Goal: Task Accomplishment & Management: Use online tool/utility

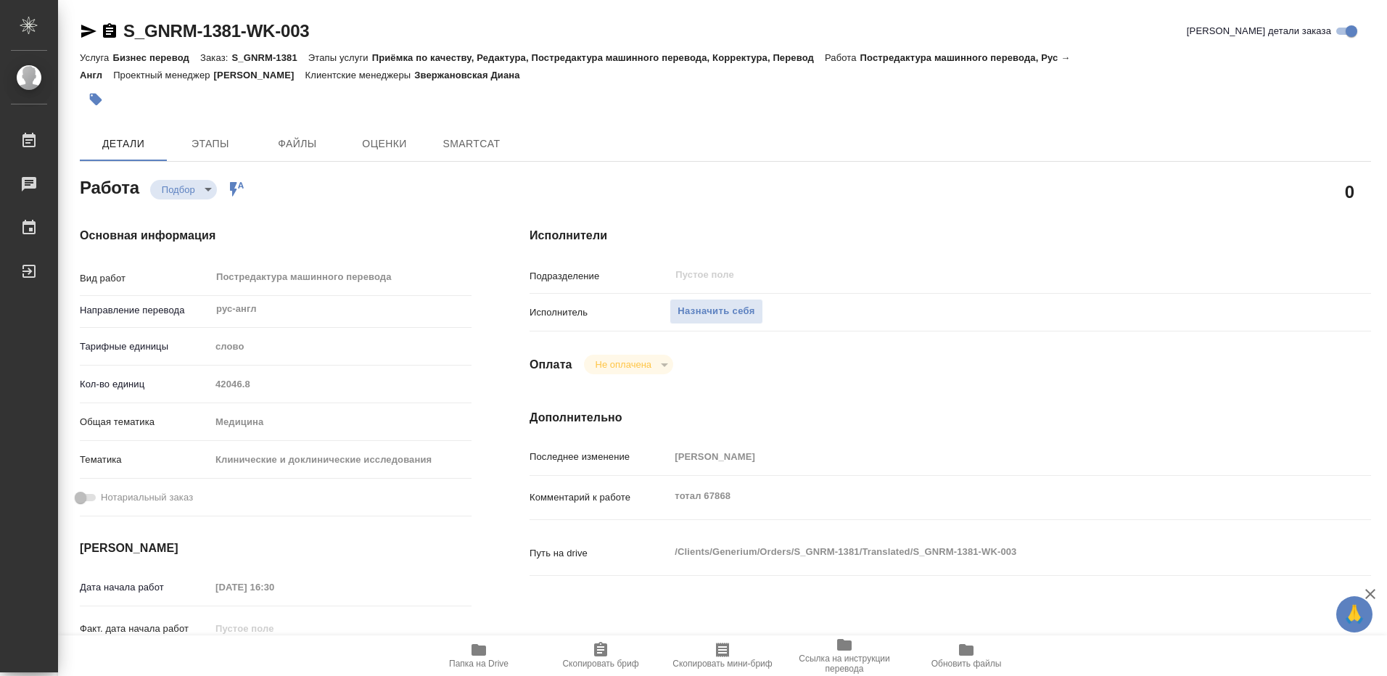
type textarea "x"
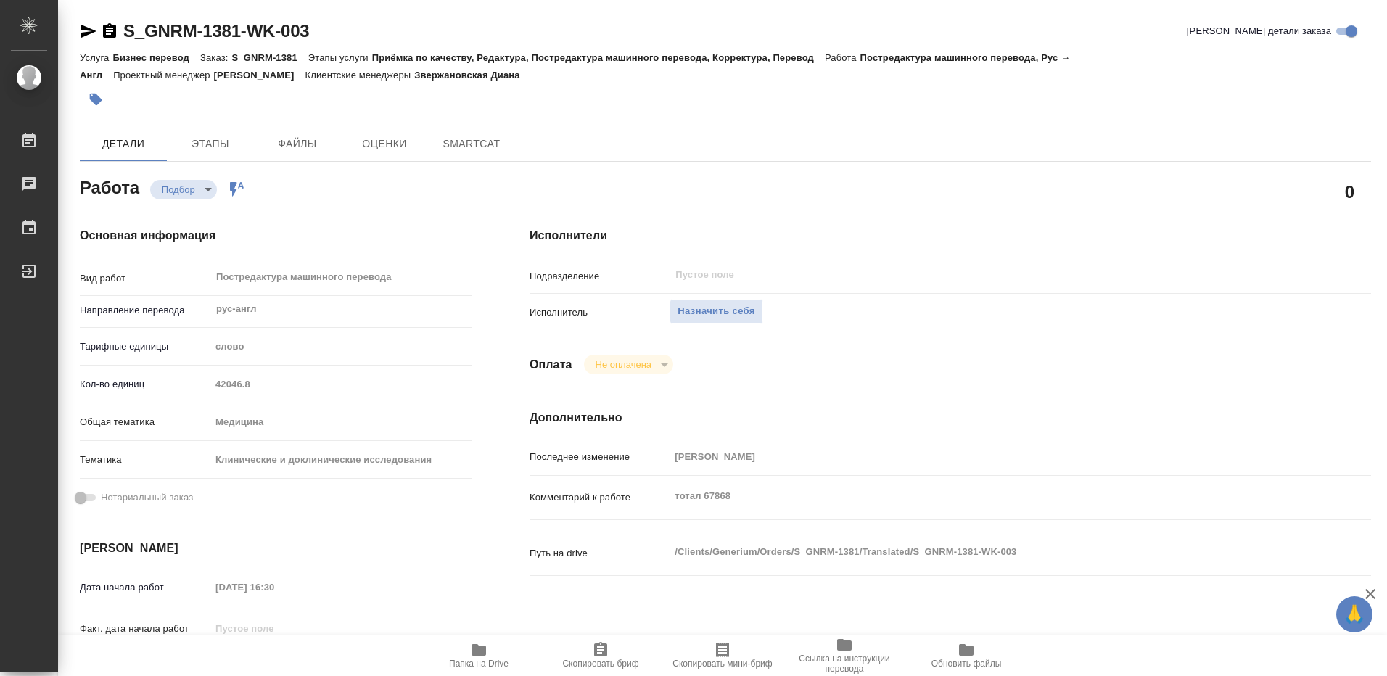
type textarea "x"
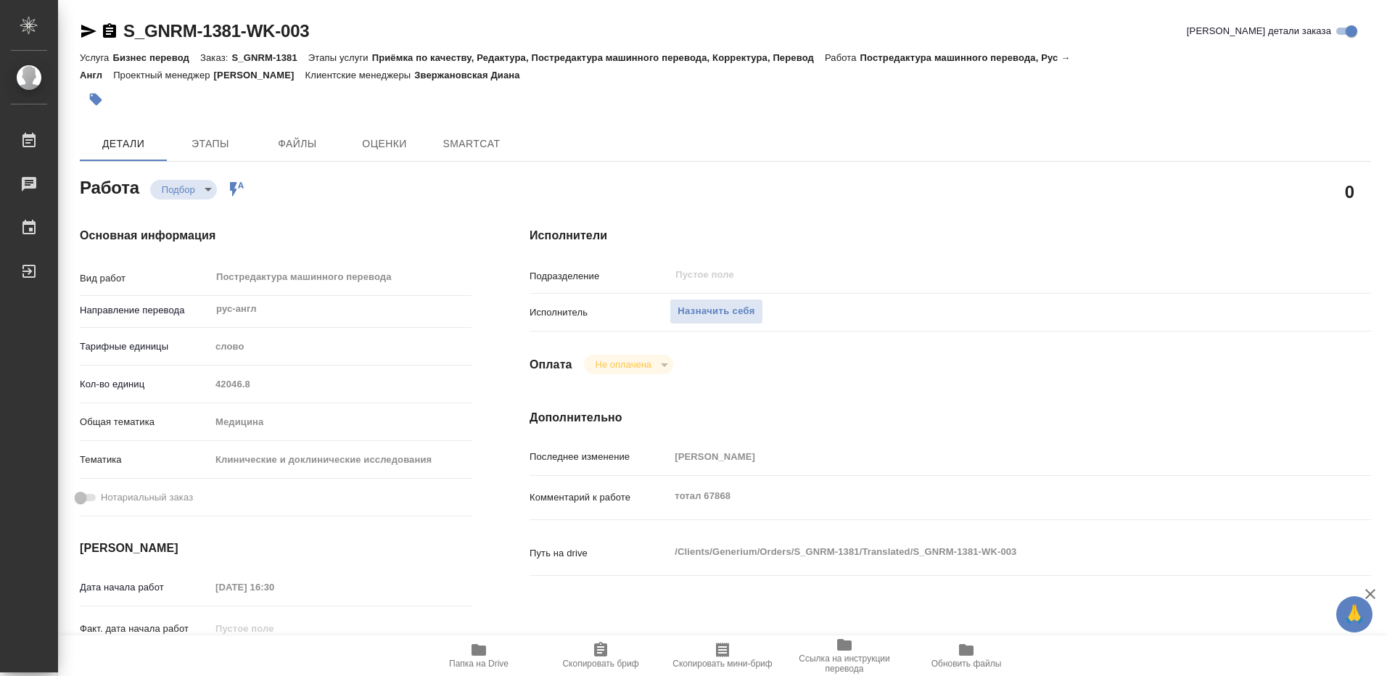
type textarea "x"
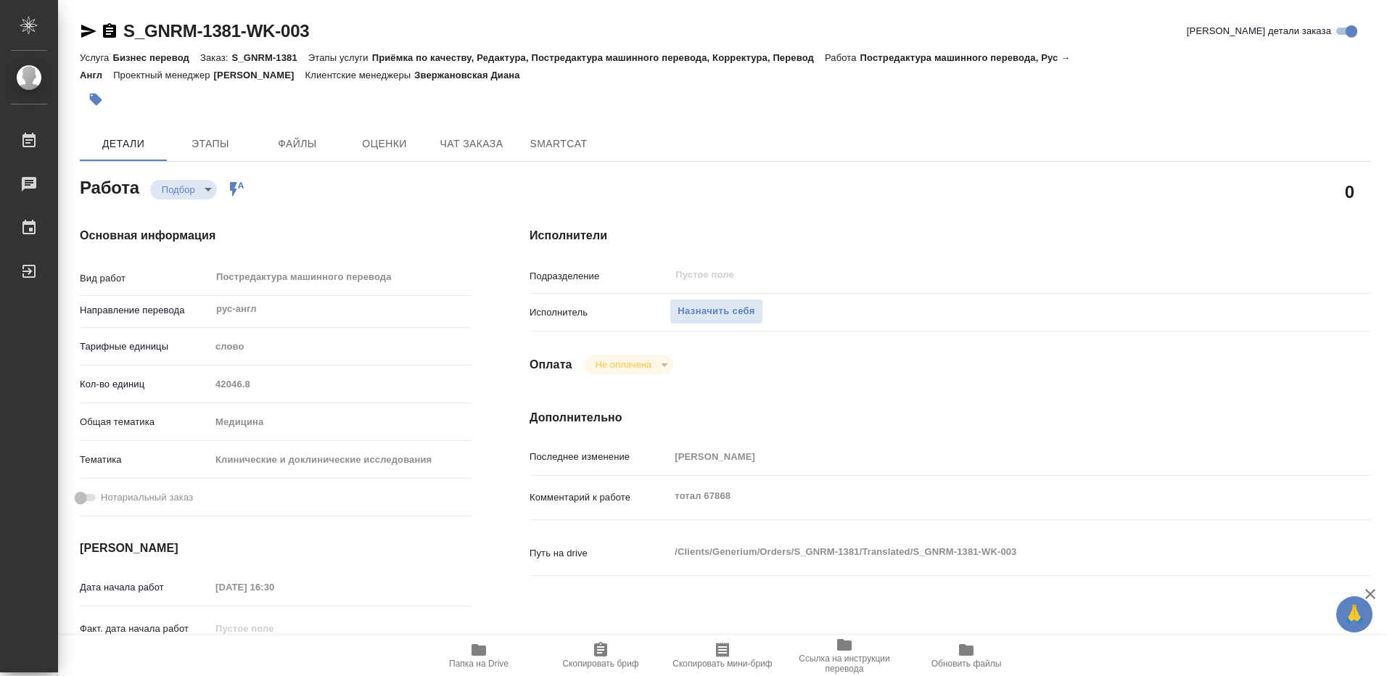
type textarea "x"
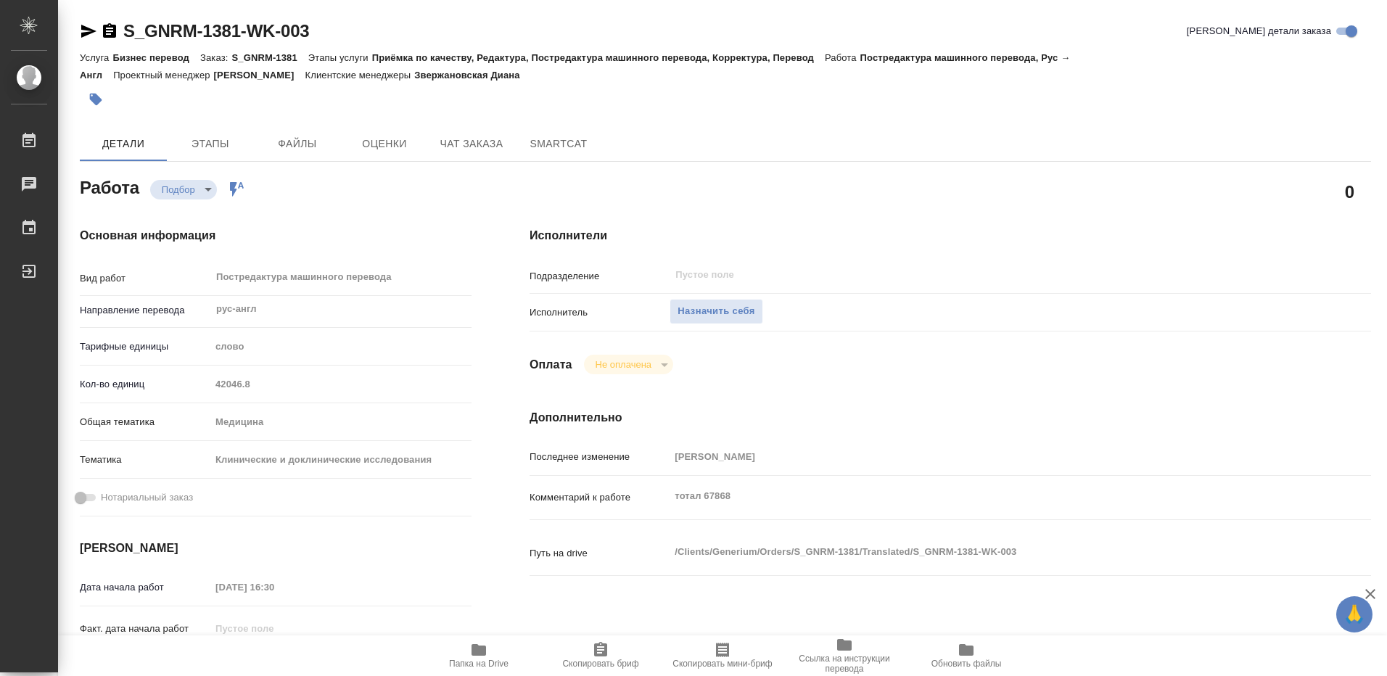
type textarea "x"
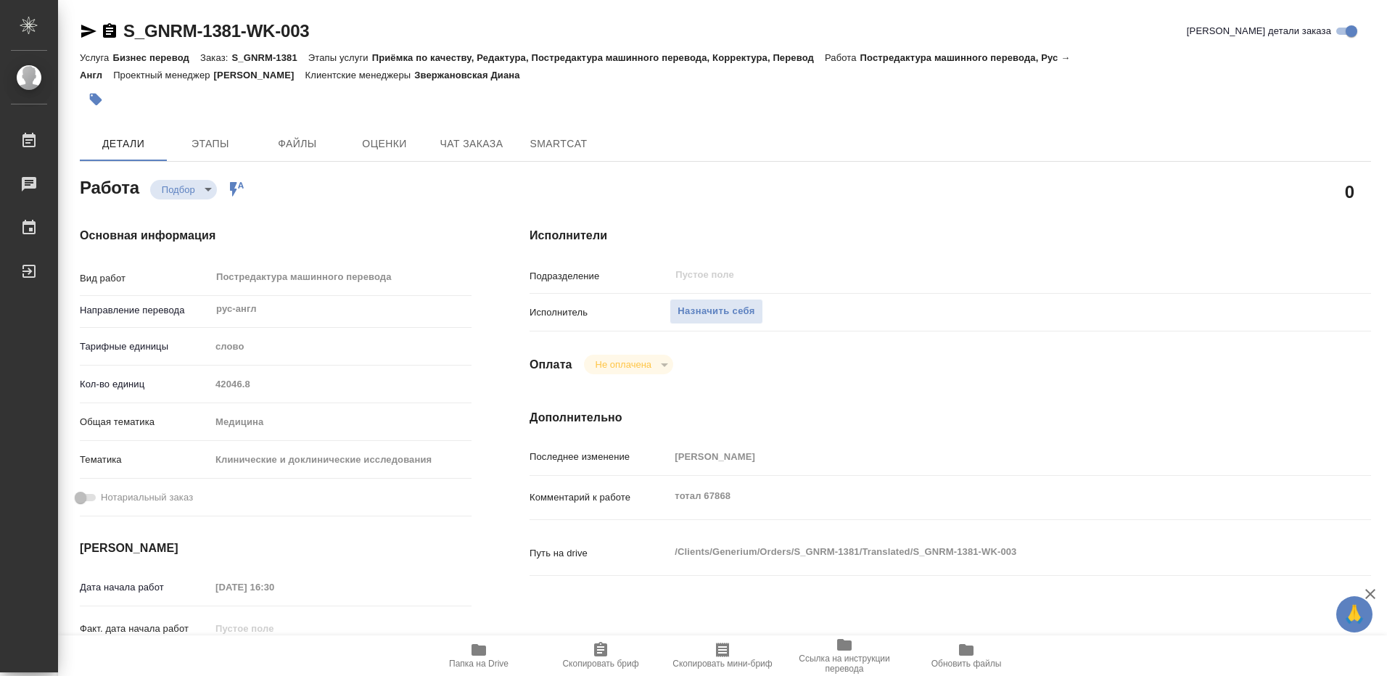
click at [482, 652] on icon "button" at bounding box center [479, 650] width 15 height 12
